Goal: Entertainment & Leisure: Browse casually

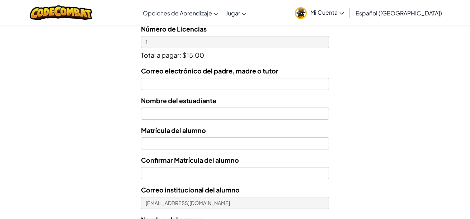
scroll to position [263, 0]
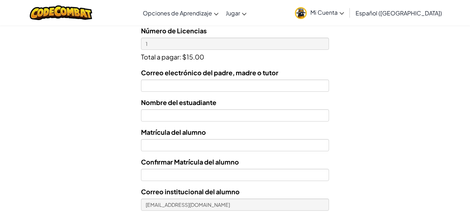
click at [344, 15] on span "Mi Cuenta" at bounding box center [327, 13] width 34 height 8
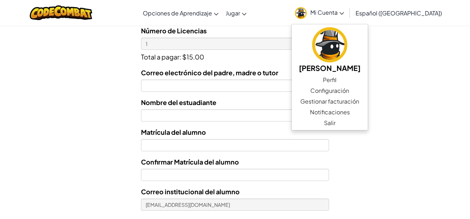
click at [413, 168] on div "Licencias de Estudiantes Tecmilenio se asoció con CodeCombat para ofrecer educa…" at bounding box center [235, 32] width 470 height 531
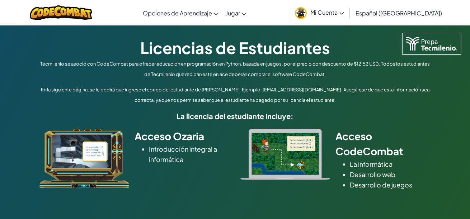
scroll to position [0, 0]
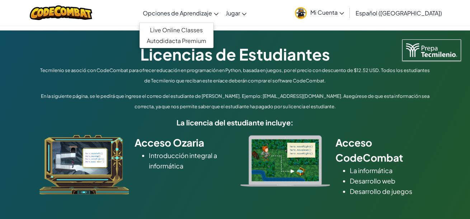
click at [222, 15] on link "Opciones de Aprendizaje" at bounding box center [180, 12] width 83 height 19
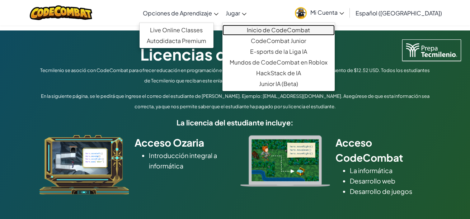
click at [262, 31] on link "Inicio de CodeCombat" at bounding box center [278, 30] width 112 height 11
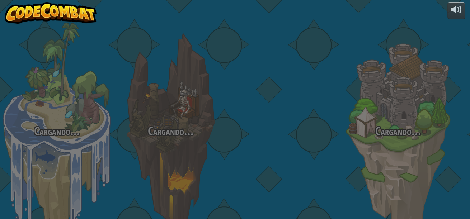
select select "es-419"
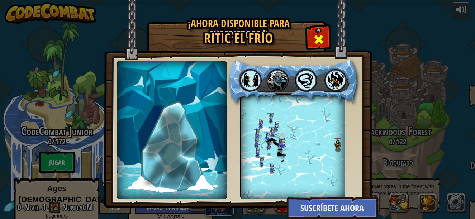
click at [322, 42] on span at bounding box center [318, 39] width 11 height 11
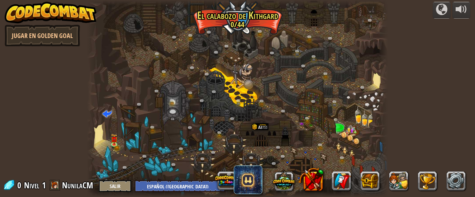
select select "es-419"
click at [114, 141] on img at bounding box center [114, 136] width 6 height 14
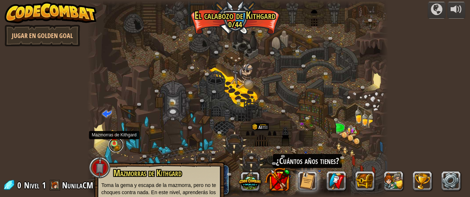
click at [114, 146] on link at bounding box center [116, 145] width 14 height 14
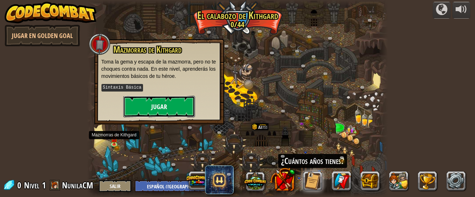
click at [159, 103] on button "Jugar" at bounding box center [159, 107] width 72 height 22
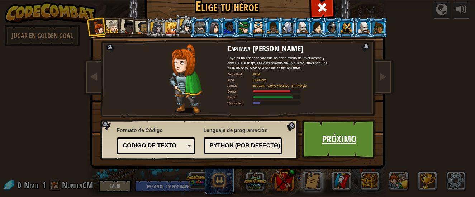
click at [341, 144] on link "Próximo" at bounding box center [339, 138] width 75 height 39
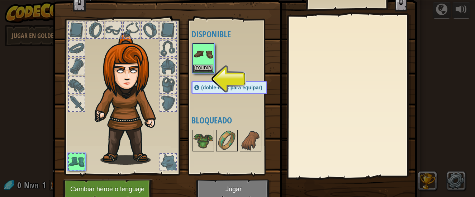
scroll to position [21, 0]
